Goal: Find specific page/section: Find specific page/section

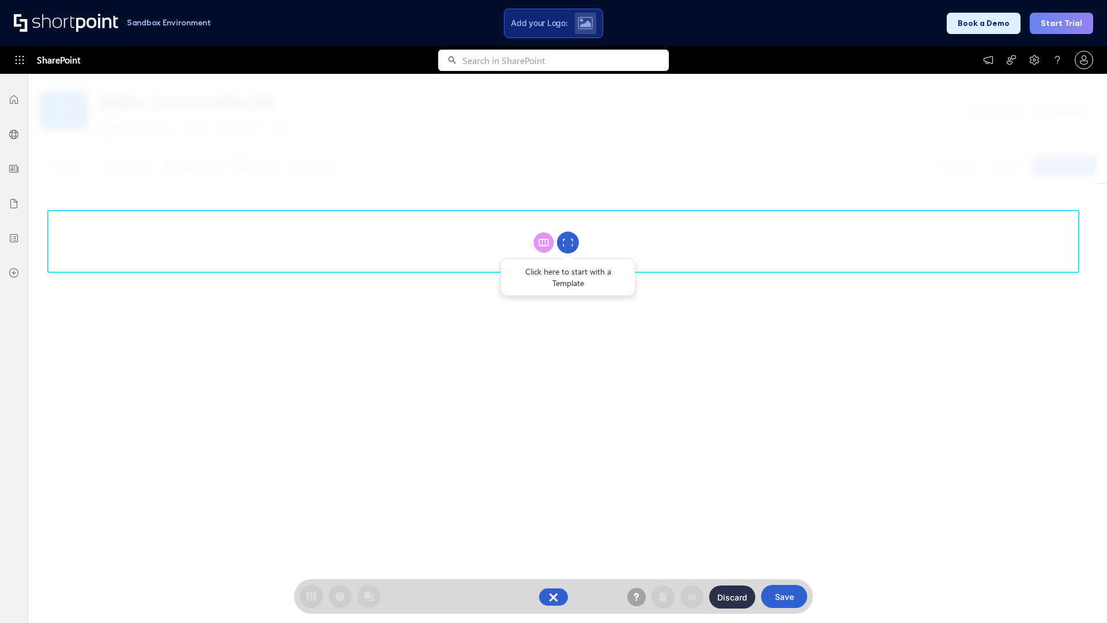
click at [568, 242] on circle at bounding box center [568, 243] width 22 height 22
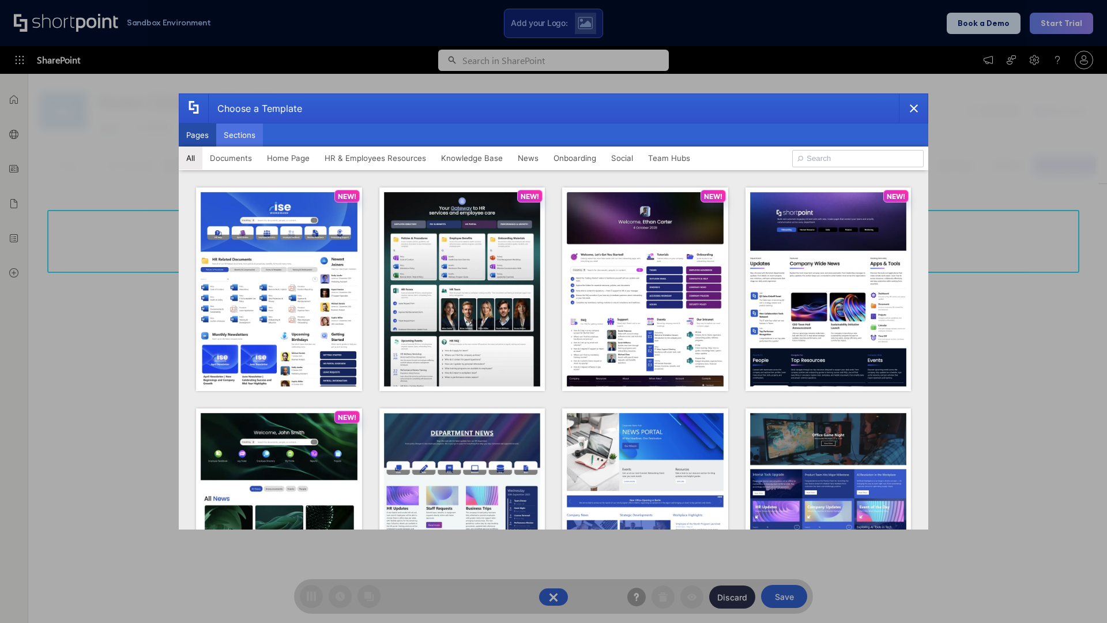
click at [239, 135] on button "Sections" at bounding box center [239, 134] width 47 height 23
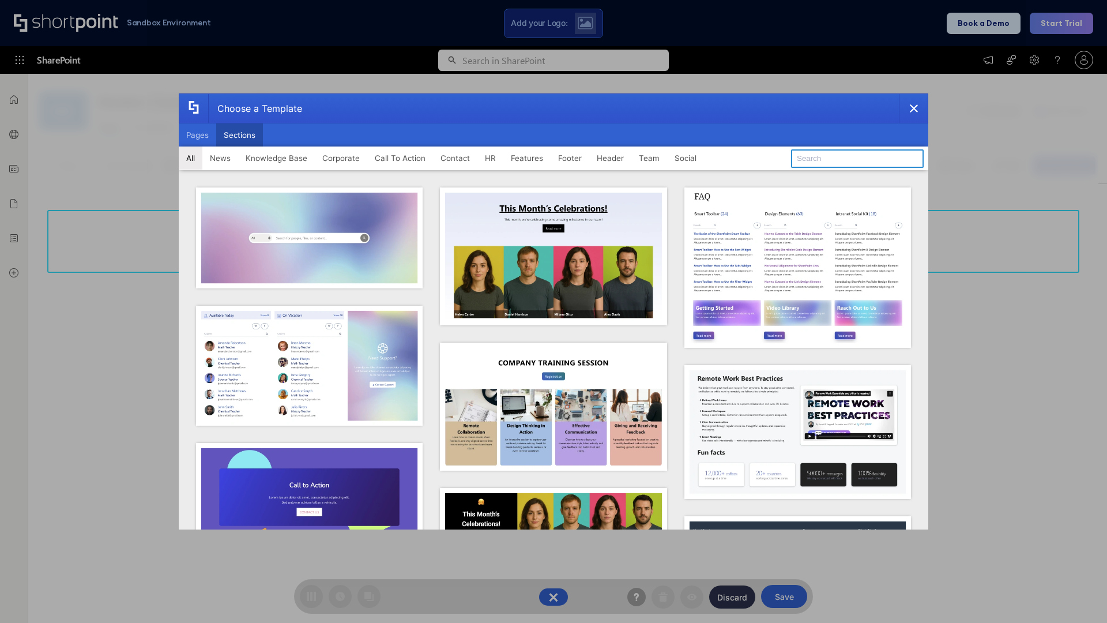
type input "Healthcare Events"
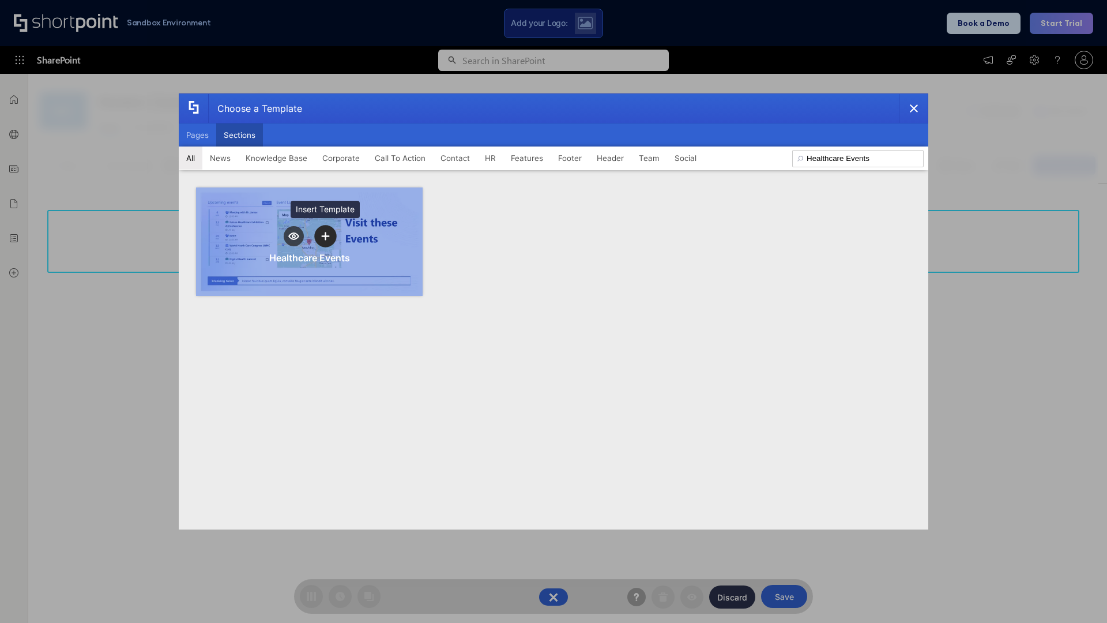
click at [325, 236] on icon "template selector" at bounding box center [325, 236] width 8 height 8
